Goal: Task Accomplishment & Management: Manage account settings

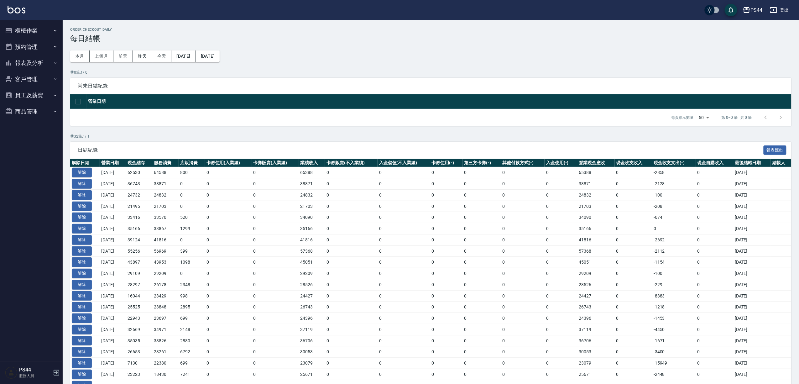
click at [26, 28] on button "櫃檯作業" at bounding box center [32, 31] width 58 height 16
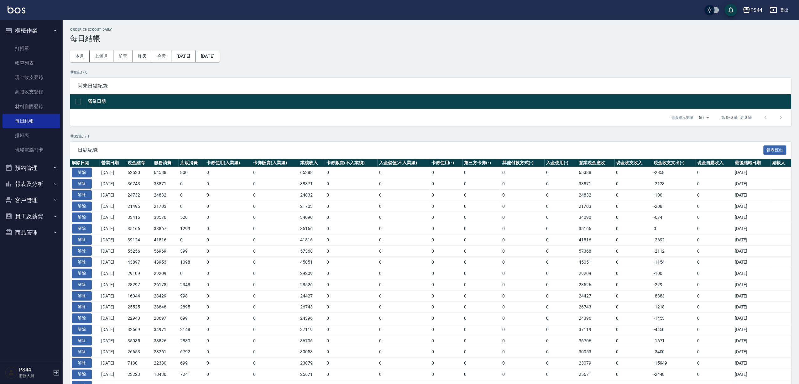
click at [35, 184] on button "報表及分析" at bounding box center [32, 184] width 58 height 16
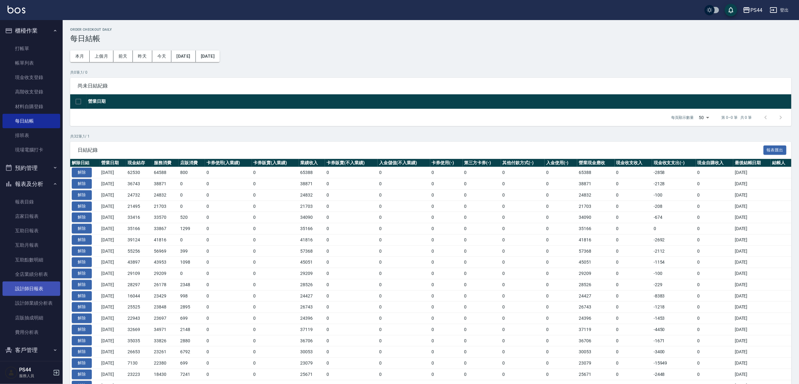
click at [36, 291] on link "設計師日報表" at bounding box center [32, 288] width 58 height 14
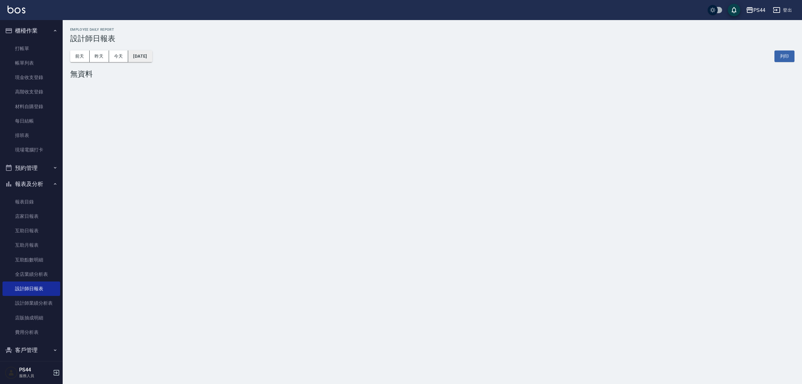
click at [152, 58] on button "[DATE]" at bounding box center [140, 56] width 24 height 12
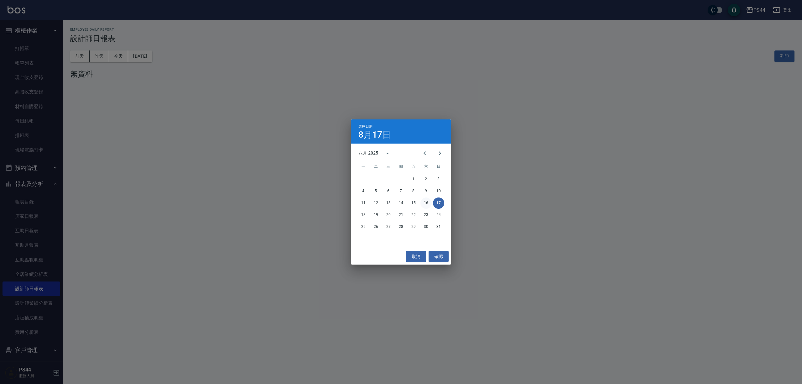
click at [427, 206] on button "16" at bounding box center [426, 202] width 11 height 11
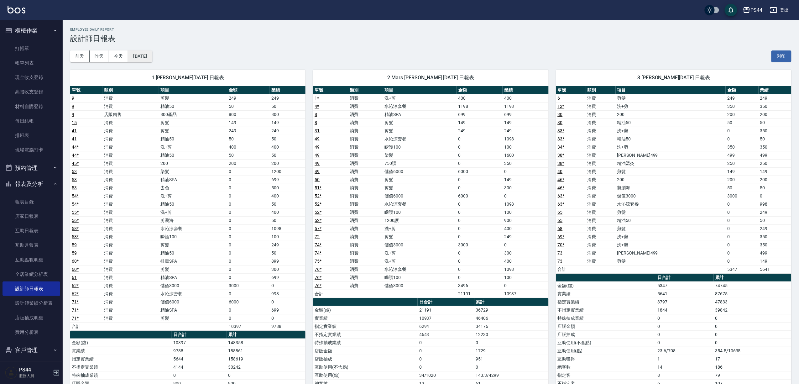
click at [145, 59] on button "[DATE]" at bounding box center [140, 56] width 24 height 12
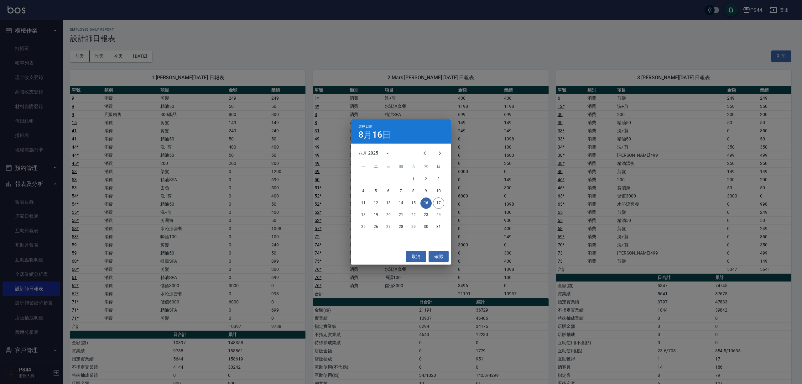
click at [322, 53] on div "選擇日期 [DATE] 八月 2025 一 二 三 四 五 六 日 1 2 3 4 5 6 7 8 9 10 11 12 13 14 15 16 17 18 …" at bounding box center [401, 192] width 802 height 384
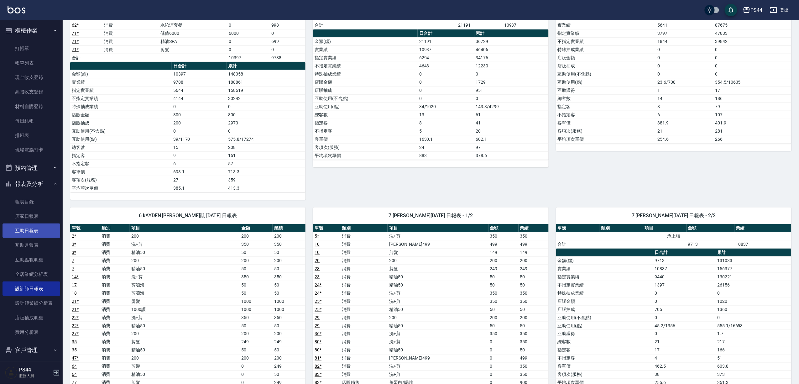
scroll to position [251, 0]
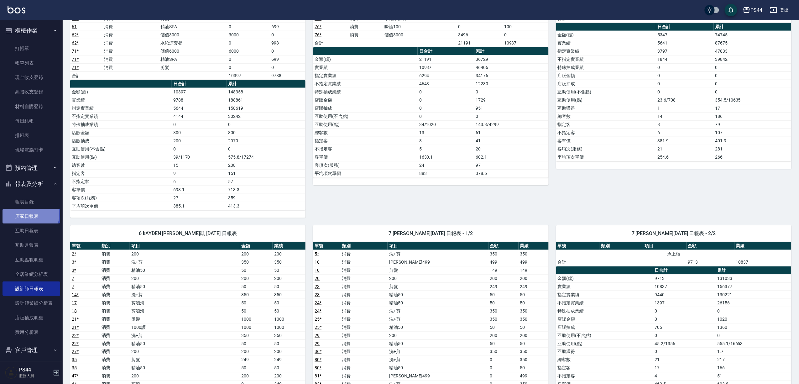
click at [29, 215] on link "店家日報表" at bounding box center [32, 216] width 58 height 14
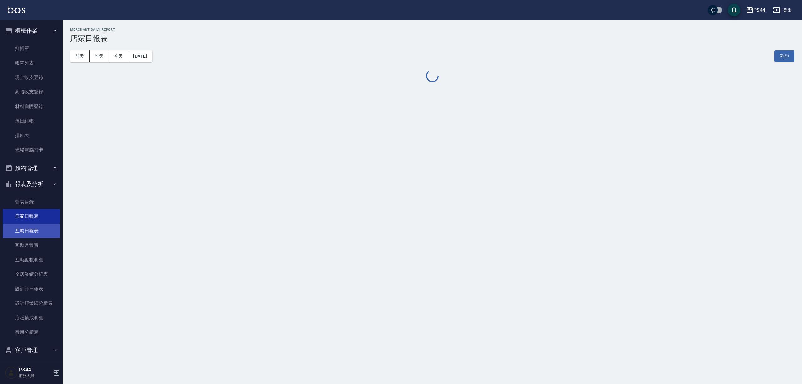
click at [28, 229] on link "互助日報表" at bounding box center [32, 230] width 58 height 14
click at [97, 58] on button "昨天" at bounding box center [99, 56] width 19 height 12
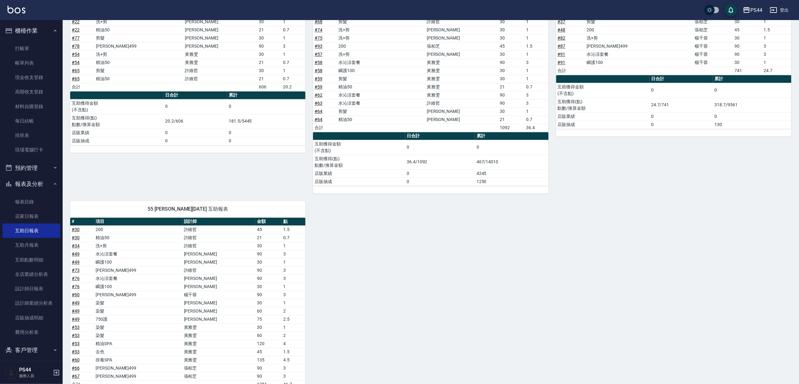
scroll to position [463, 0]
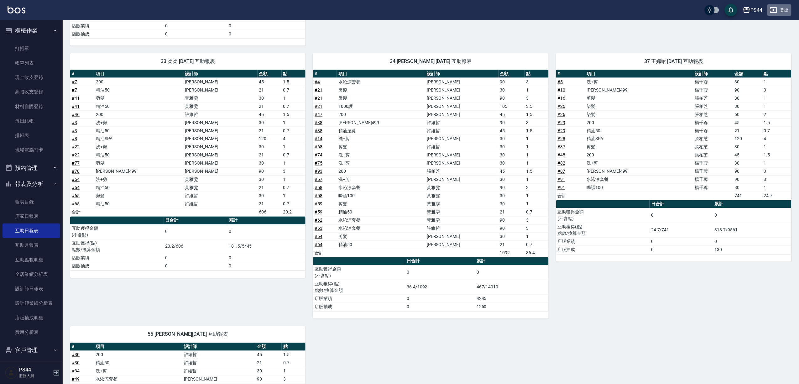
click at [783, 12] on button "登出" at bounding box center [780, 10] width 24 height 12
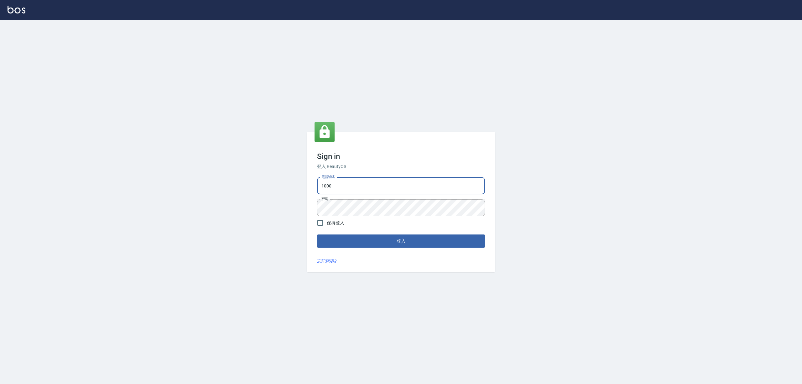
drag, startPoint x: 338, startPoint y: 189, endPoint x: 260, endPoint y: 198, distance: 78.0
click at [260, 198] on div "Sign in 登入 BeautyOS 電話號碼 1000 電話號碼 密碼 密碼 保持登入 登入 忘記密碼?" at bounding box center [401, 202] width 802 height 364
type input "0929222008"
click at [278, 215] on div "Sign in 登入 BeautyOS 電話號碼 [PHONE_NUMBER] 電話號碼 密碼 密碼 保持登入 登入 忘記密碼?" at bounding box center [401, 202] width 802 height 364
drag, startPoint x: 641, startPoint y: 281, endPoint x: 626, endPoint y: 281, distance: 15.0
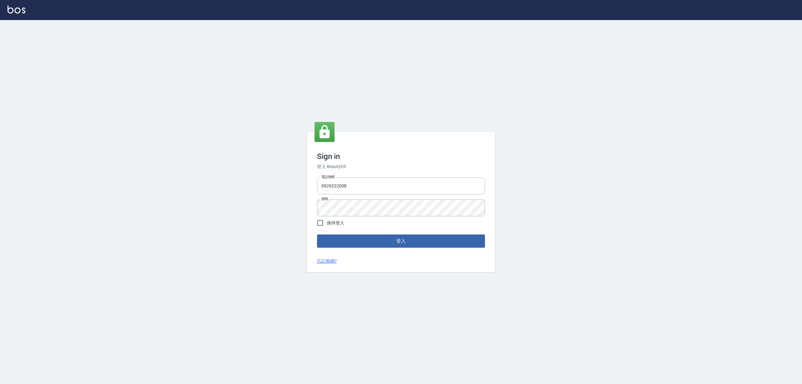
click at [631, 281] on div "Sign in 登入 BeautyOS 電話號碼 [PHONE_NUMBER] 電話號碼 密碼 密碼 保持登入 登入 忘記密碼?" at bounding box center [401, 202] width 802 height 364
click at [453, 240] on button "登入" at bounding box center [401, 240] width 168 height 13
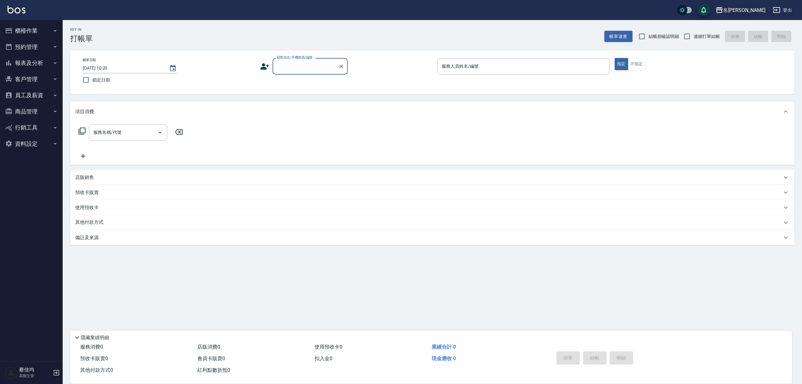
click at [761, 6] on div "名[PERSON_NAME]" at bounding box center [744, 10] width 42 height 8
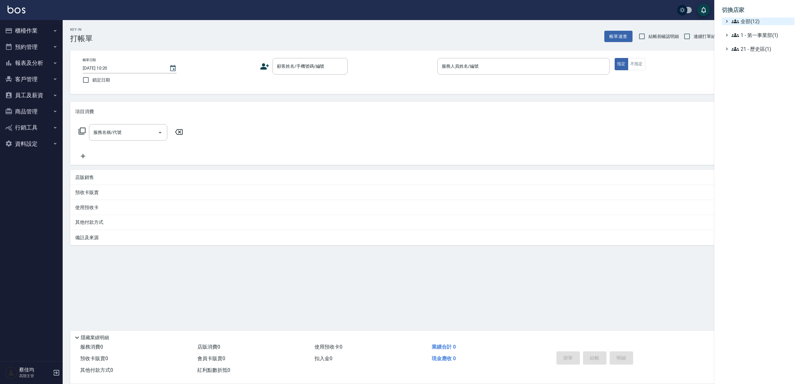
click at [752, 19] on span "全部(12)" at bounding box center [762, 22] width 60 height 8
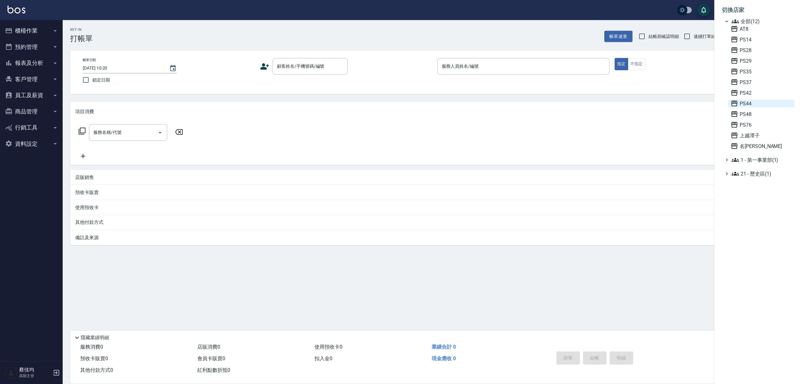
click at [753, 107] on span "PS44" at bounding box center [761, 104] width 61 height 8
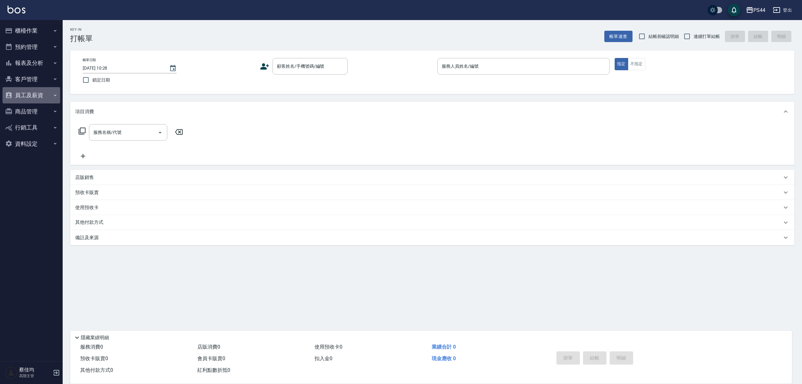
click at [35, 89] on button "員工及薪資" at bounding box center [32, 95] width 58 height 16
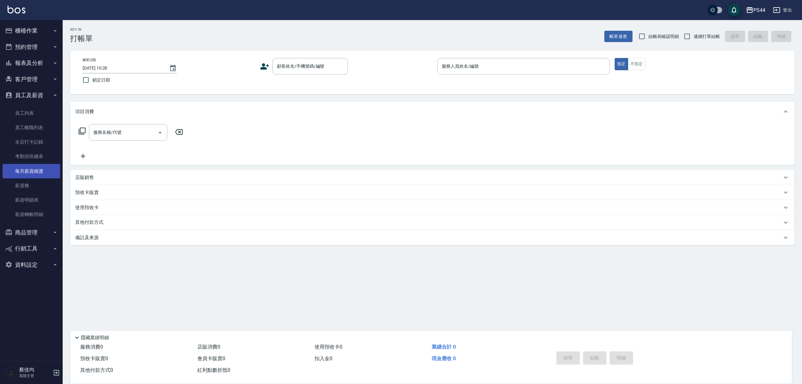
click at [32, 165] on link "每月薪資維護" at bounding box center [32, 171] width 58 height 14
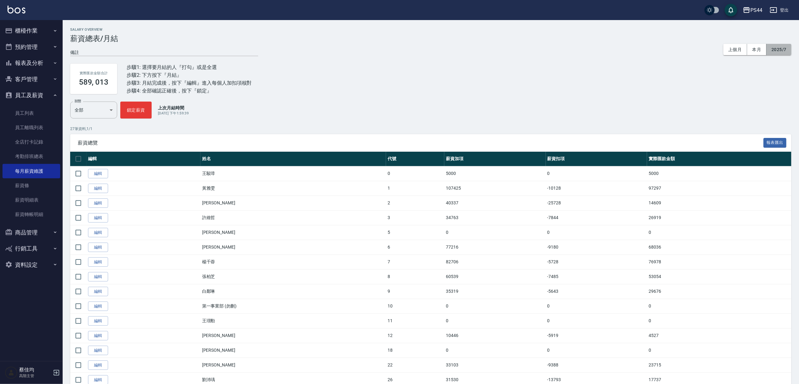
click at [778, 50] on button "2025/7" at bounding box center [779, 50] width 25 height 12
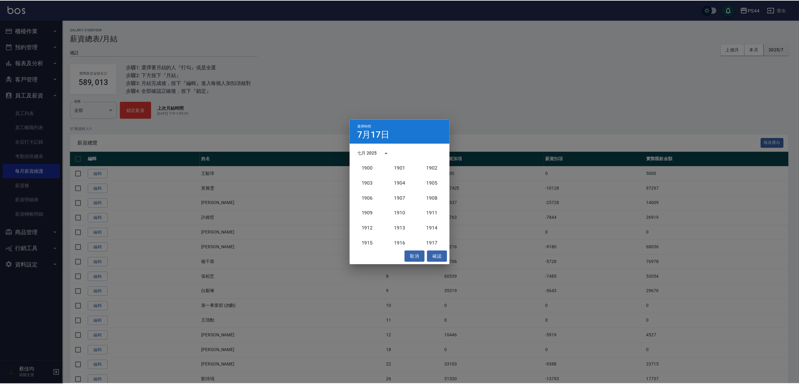
scroll to position [580, 0]
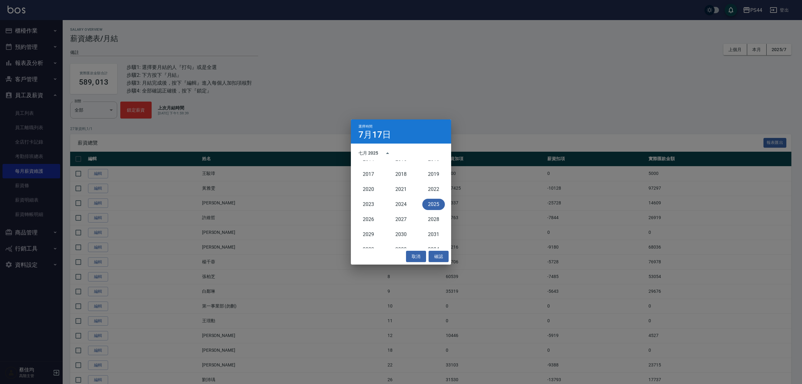
click at [369, 152] on div "七月 2025" at bounding box center [369, 153] width 20 height 7
click at [432, 185] on button "6月" at bounding box center [433, 184] width 23 height 11
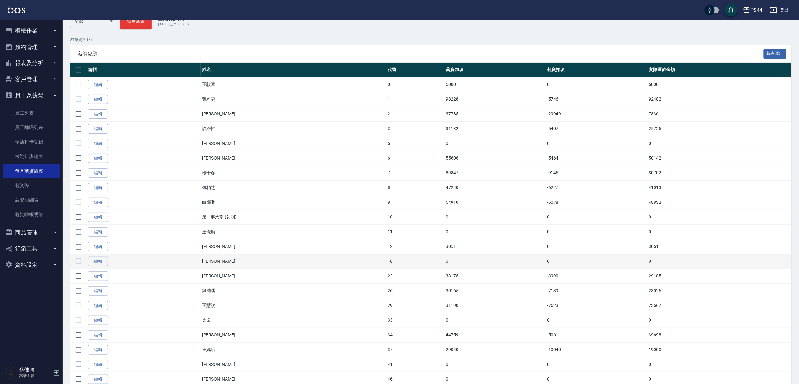
scroll to position [125, 0]
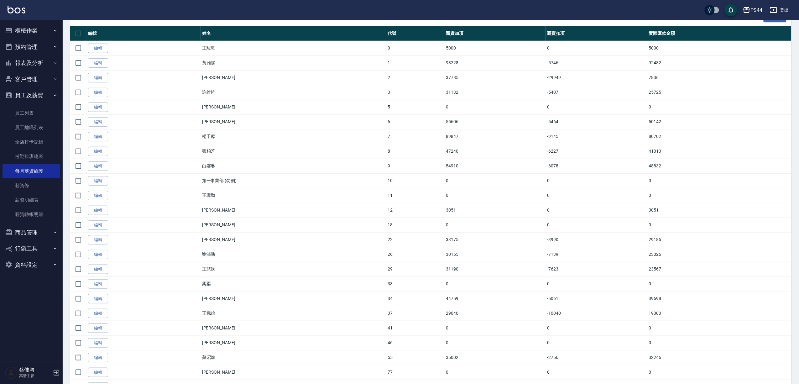
click at [104, 304] on link "編輯" at bounding box center [98, 299] width 20 height 10
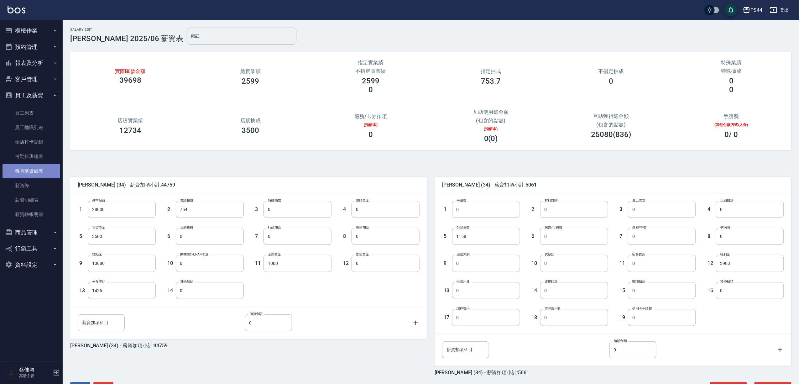
click at [45, 172] on link "每月薪資維護" at bounding box center [32, 171] width 58 height 14
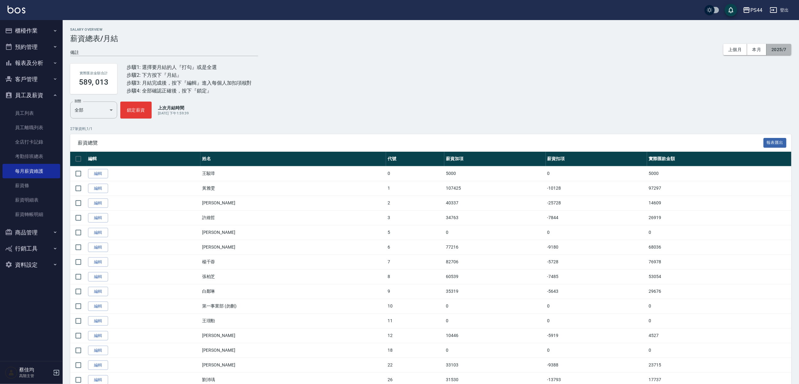
click at [780, 52] on button "2025/7" at bounding box center [779, 50] width 25 height 12
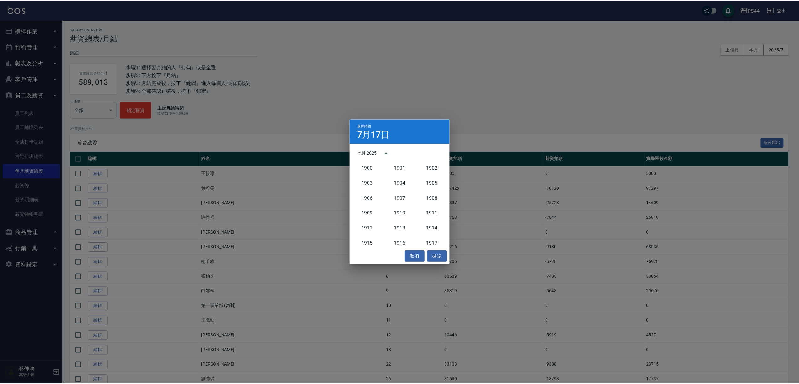
scroll to position [580, 0]
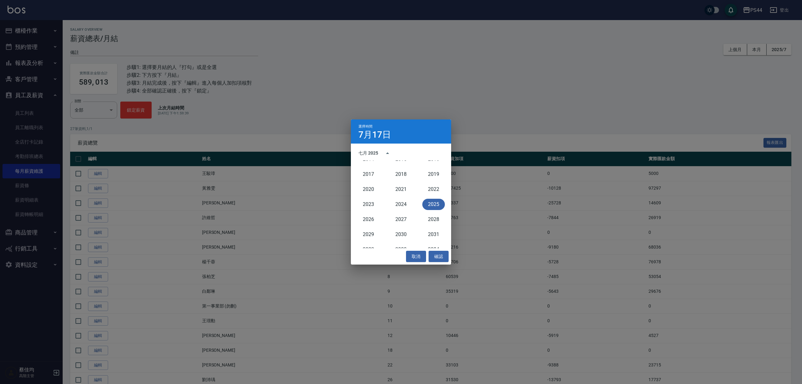
click at [439, 203] on button "2025" at bounding box center [433, 204] width 23 height 11
drag, startPoint x: 438, startPoint y: 187, endPoint x: 406, endPoint y: 222, distance: 46.8
click at [437, 187] on button "6月" at bounding box center [433, 184] width 23 height 11
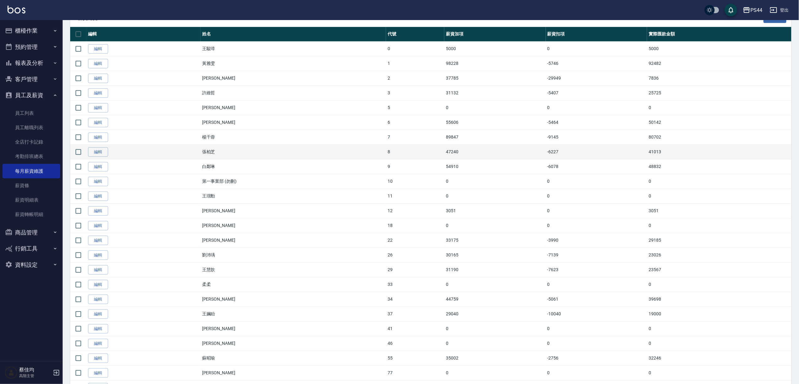
scroll to position [125, 0]
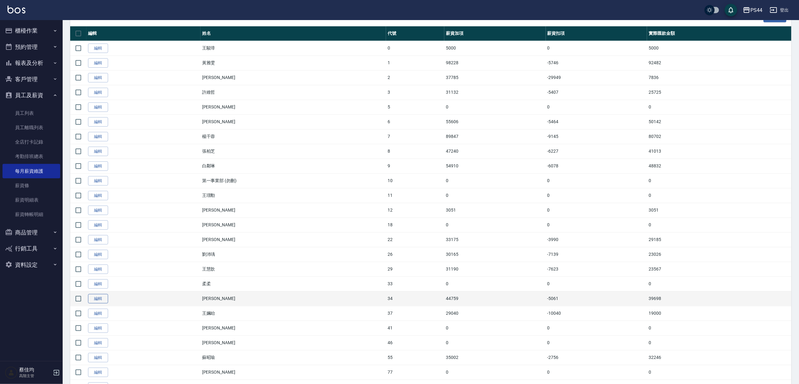
click at [99, 304] on link "編輯" at bounding box center [98, 299] width 20 height 10
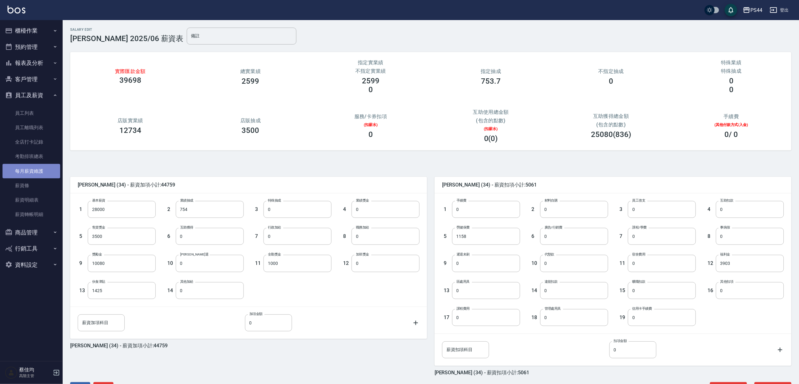
drag, startPoint x: 42, startPoint y: 173, endPoint x: 47, endPoint y: 177, distance: 6.9
click at [43, 172] on link "每月薪資維護" at bounding box center [32, 171] width 58 height 14
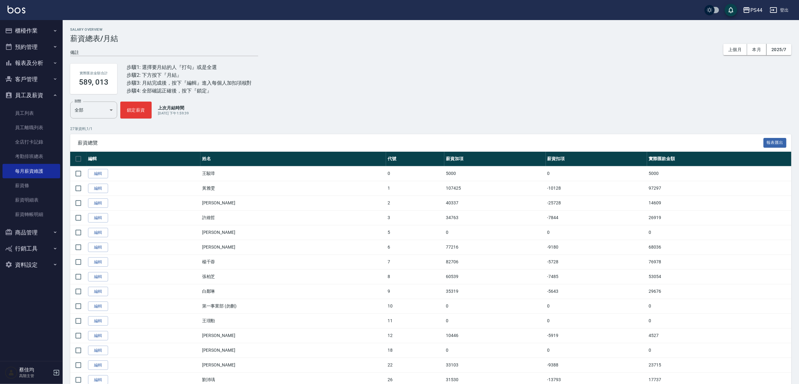
drag, startPoint x: 785, startPoint y: 8, endPoint x: 786, endPoint y: 4, distance: 3.8
click at [786, 4] on button "登出" at bounding box center [780, 10] width 24 height 12
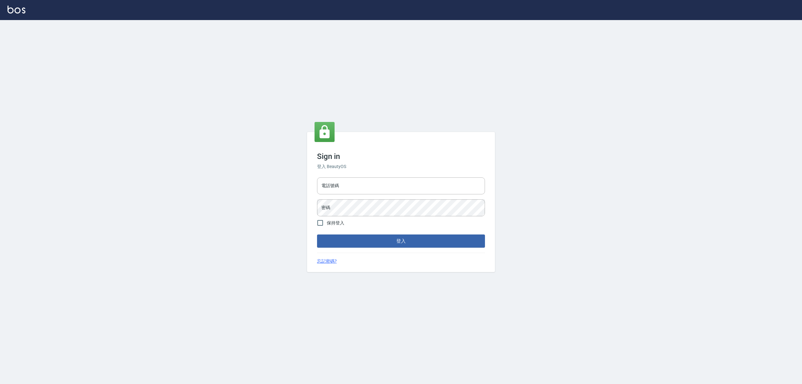
type input "1000"
